Goal: Task Accomplishment & Management: Use online tool/utility

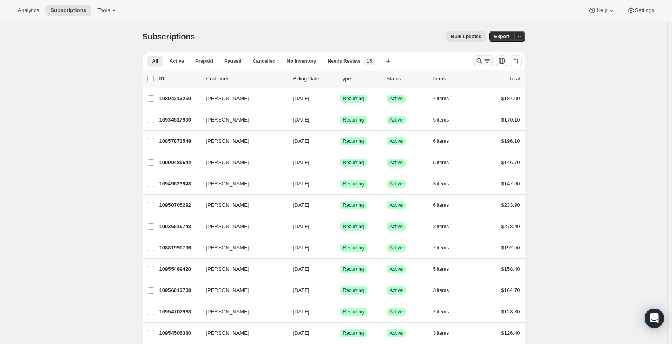
click at [480, 60] on icon "Search and filter results" at bounding box center [479, 61] width 8 height 8
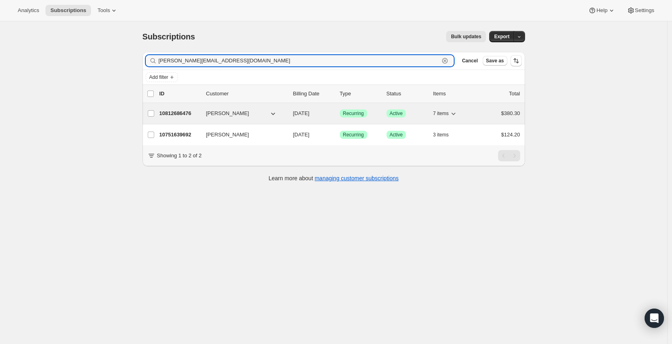
type input "[PERSON_NAME][EMAIL_ADDRESS][DOMAIN_NAME]"
click at [333, 116] on p "[DATE]" at bounding box center [313, 114] width 40 height 8
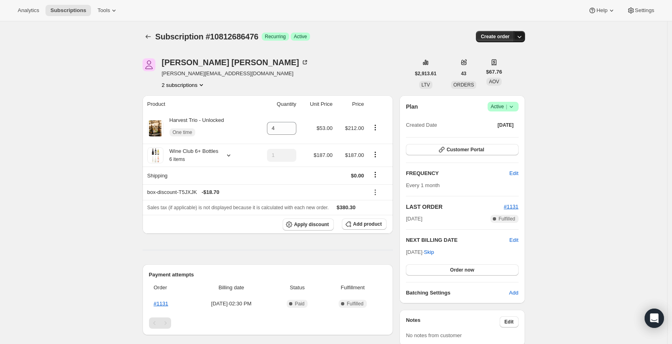
click at [523, 38] on icon "button" at bounding box center [519, 37] width 8 height 8
click at [316, 228] on button "Apply discount" at bounding box center [308, 225] width 51 height 12
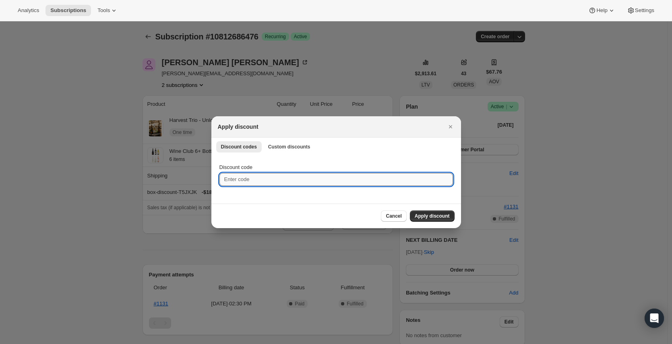
click at [337, 174] on input "Discount code" at bounding box center [336, 179] width 234 height 13
paste input "V558DT61NVMG"
type input "V558DT61NVMG"
click at [429, 216] on span "Apply discount" at bounding box center [432, 216] width 35 height 6
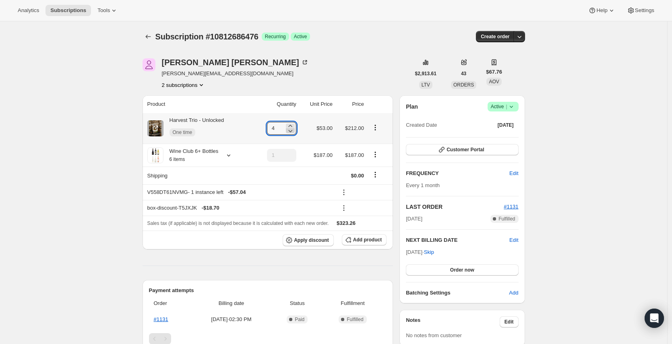
click at [293, 132] on icon at bounding box center [290, 131] width 8 height 8
type input "1"
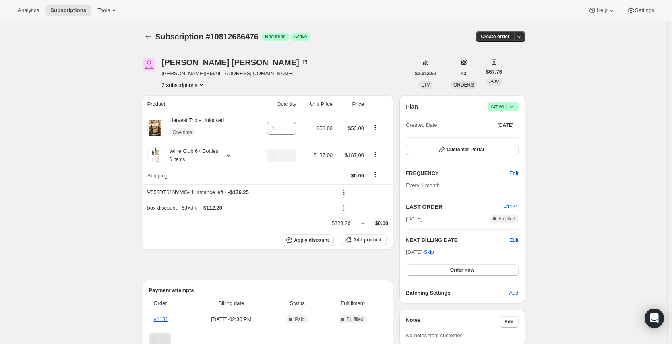
click at [377, 45] on div "Subscription #10812686476. This page is ready Subscription #10812686476 Success…" at bounding box center [334, 36] width 383 height 31
click at [379, 192] on icon at bounding box center [375, 192] width 8 height 8
click at [378, 221] on span "Remove" at bounding box center [380, 222] width 19 height 6
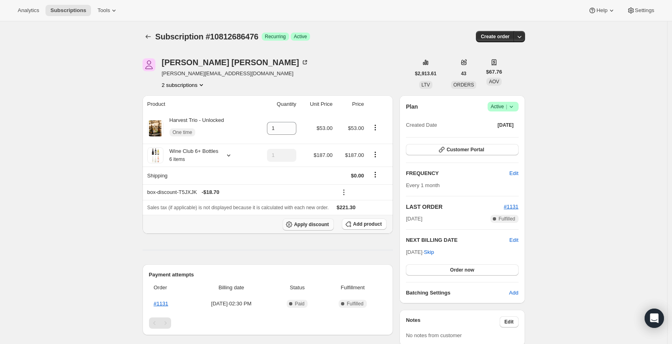
click at [327, 227] on span "Apply discount" at bounding box center [311, 224] width 35 height 6
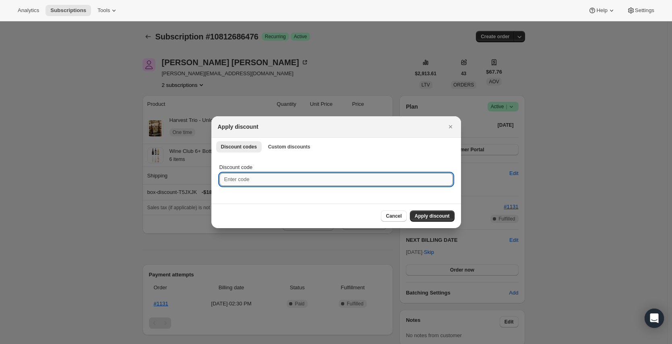
click at [287, 176] on input "Discount code" at bounding box center [336, 179] width 234 height 13
click at [296, 151] on button "Custom discounts" at bounding box center [289, 146] width 52 height 11
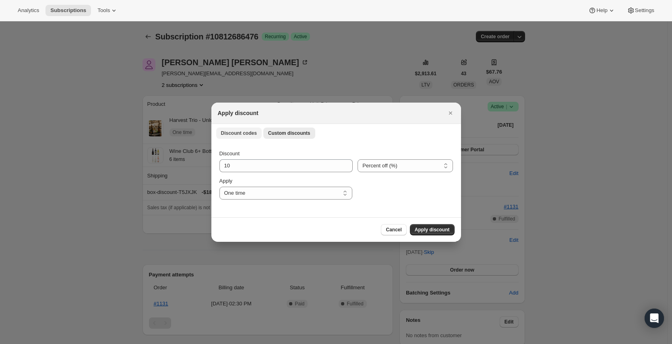
click at [247, 135] on span "Discount codes" at bounding box center [239, 133] width 36 height 6
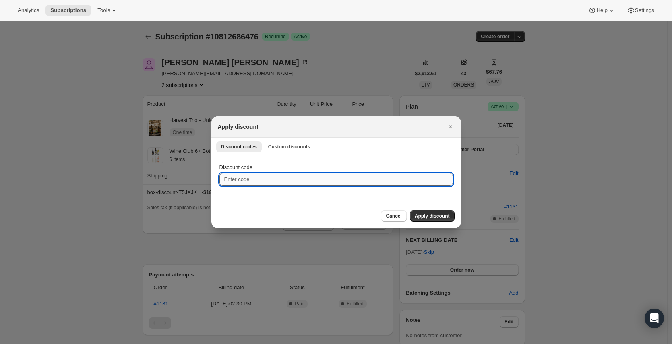
click at [288, 175] on input "Discount code" at bounding box center [336, 179] width 234 height 13
paste input "SIPSEPTTEST"
type input "SIPSEPTTEST"
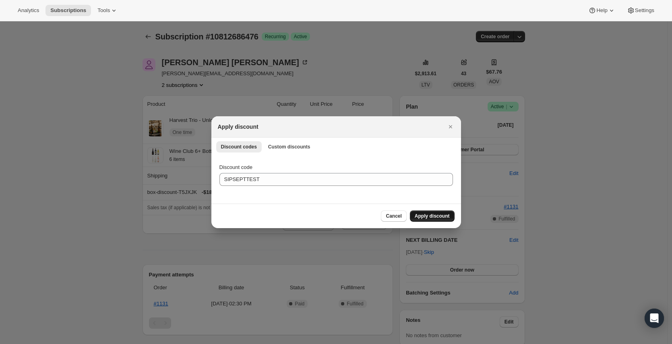
click at [429, 216] on span "Apply discount" at bounding box center [432, 216] width 35 height 6
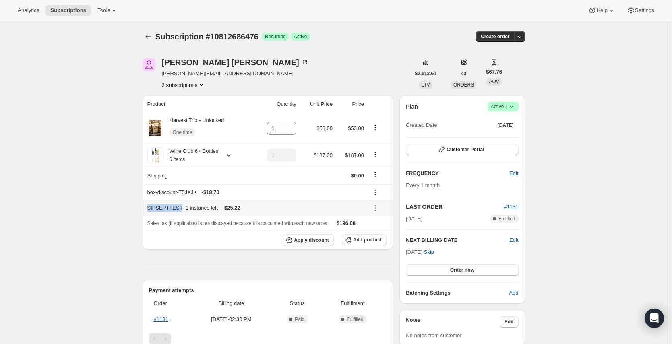
drag, startPoint x: 184, startPoint y: 209, endPoint x: 145, endPoint y: 209, distance: 39.1
click at [145, 209] on th "SIPSEPTTEST - 1 instance left - $25.22" at bounding box center [255, 208] width 224 height 16
copy div "SIPSEPTTEST"
click at [110, 10] on span "Tools" at bounding box center [103, 10] width 12 height 6
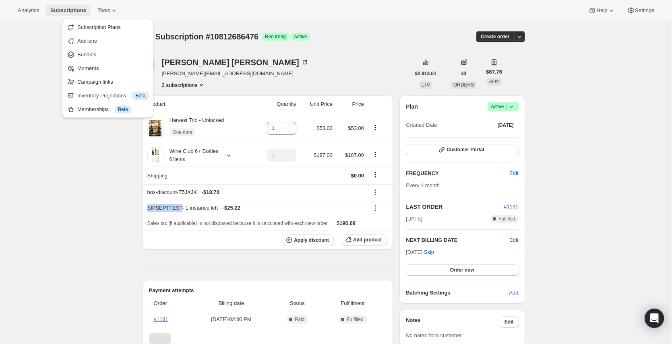
click at [81, 13] on span "Subscriptions" at bounding box center [68, 10] width 36 height 6
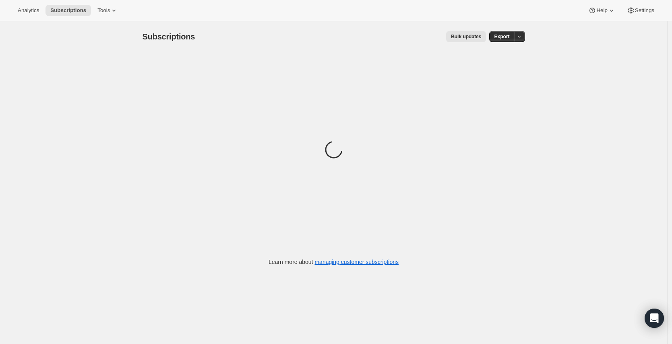
click at [478, 33] on button "Bulk updates" at bounding box center [466, 36] width 40 height 11
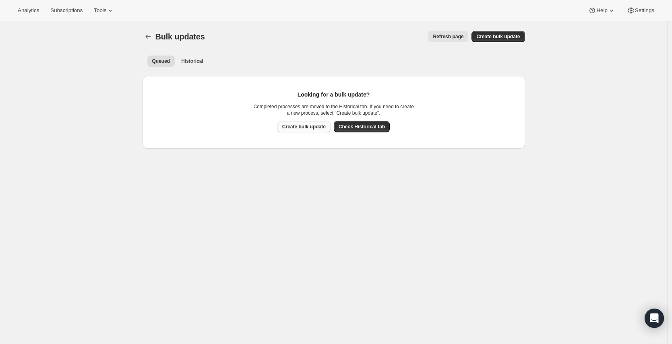
click at [301, 127] on span "Create bulk update" at bounding box center [303, 127] width 43 height 6
select select "18"
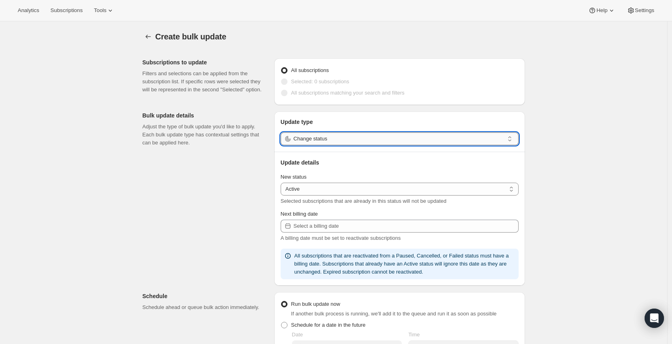
click at [336, 141] on input "Change status" at bounding box center [399, 138] width 211 height 13
click at [431, 140] on input "Change status" at bounding box center [399, 138] width 211 height 13
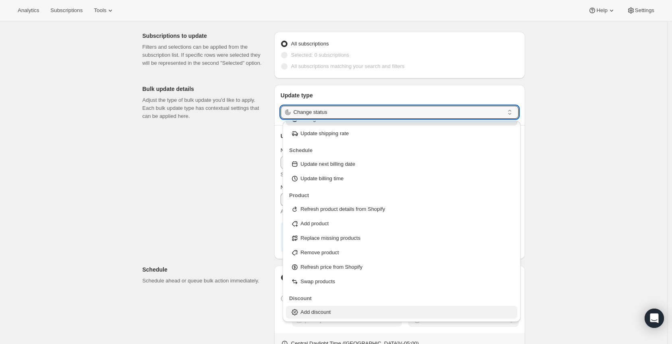
scroll to position [29, 0]
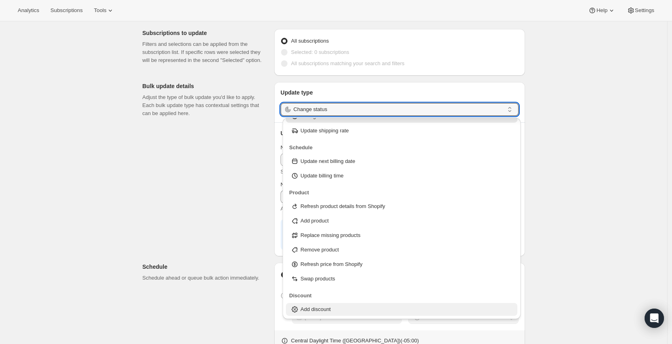
click at [335, 310] on div "Add discount" at bounding box center [402, 310] width 222 height 8
type input "Add discount"
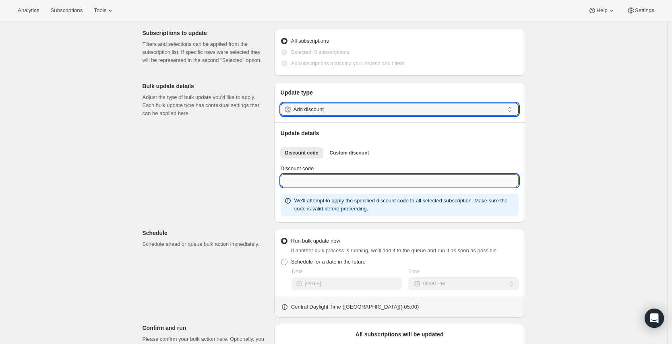
click at [327, 179] on input "Discount code" at bounding box center [400, 180] width 238 height 13
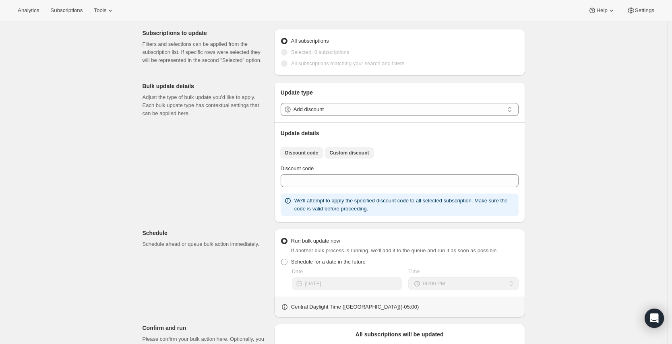
click at [352, 153] on span "Custom discount" at bounding box center [349, 153] width 39 height 6
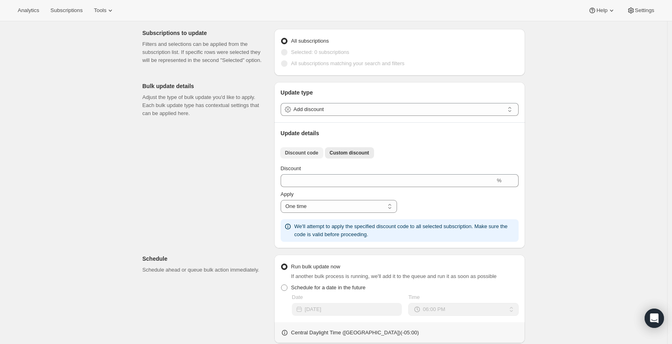
click at [311, 153] on span "Discount code" at bounding box center [301, 153] width 33 height 6
